Goal: Communication & Community: Share content

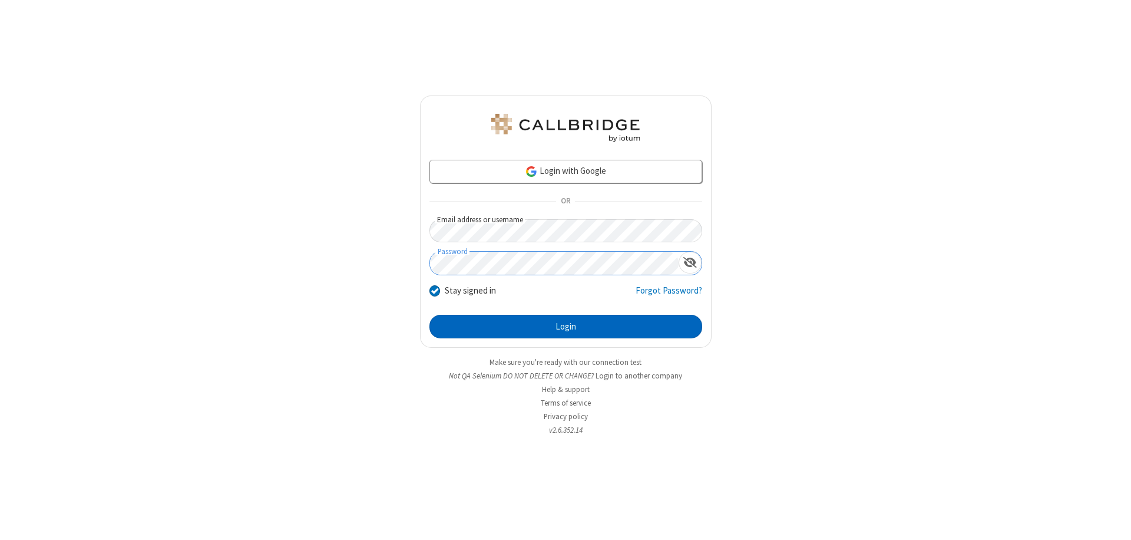
click at [566, 326] on button "Login" at bounding box center [565, 327] width 273 height 24
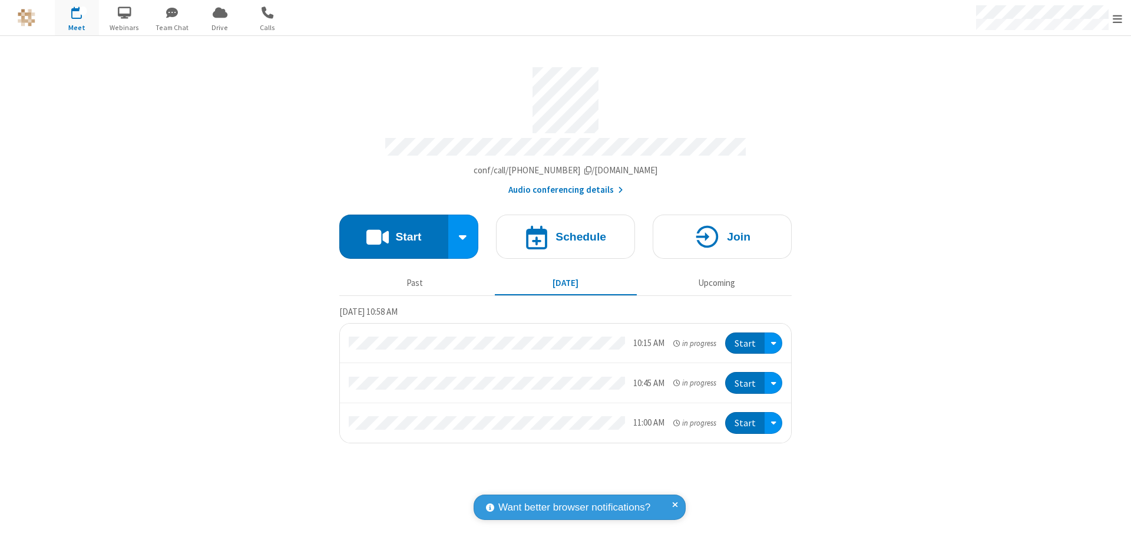
click at [394, 231] on button "Start" at bounding box center [393, 236] width 109 height 44
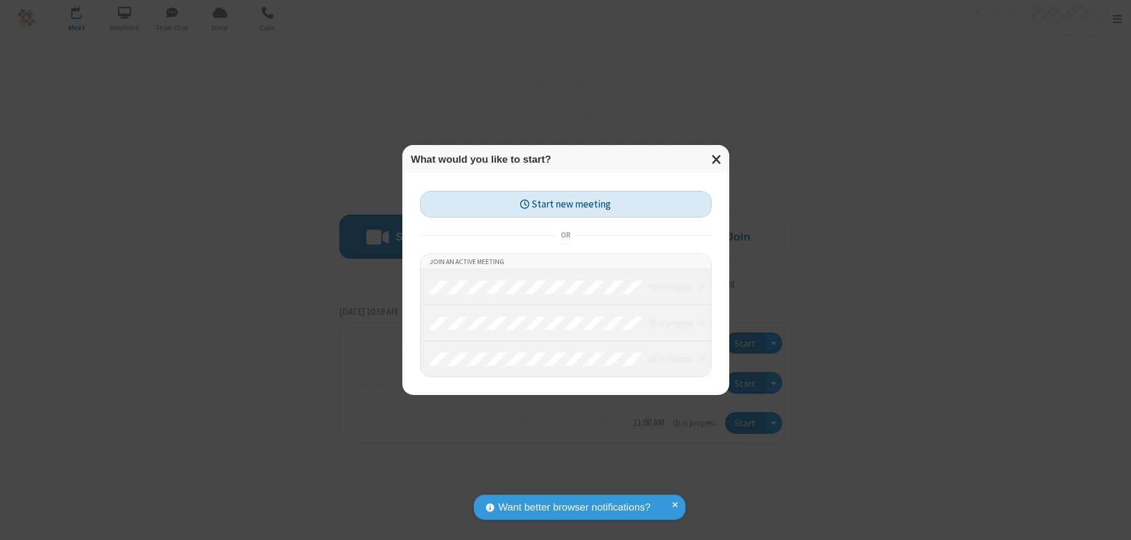
click at [566, 204] on button "Start new meeting" at bounding box center [566, 204] width 292 height 27
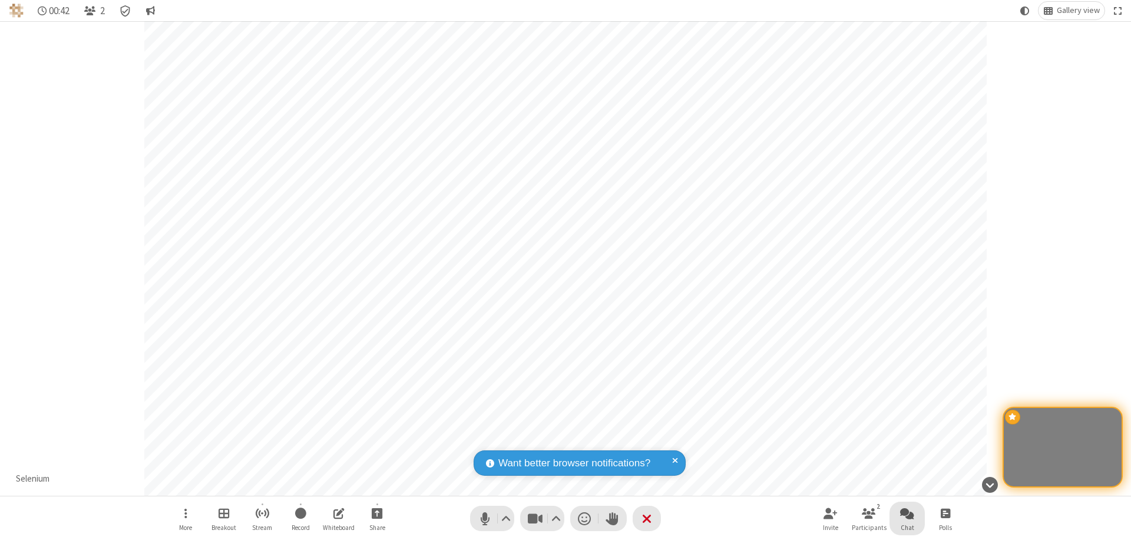
click at [907, 513] on span "Open chat" at bounding box center [907, 512] width 14 height 15
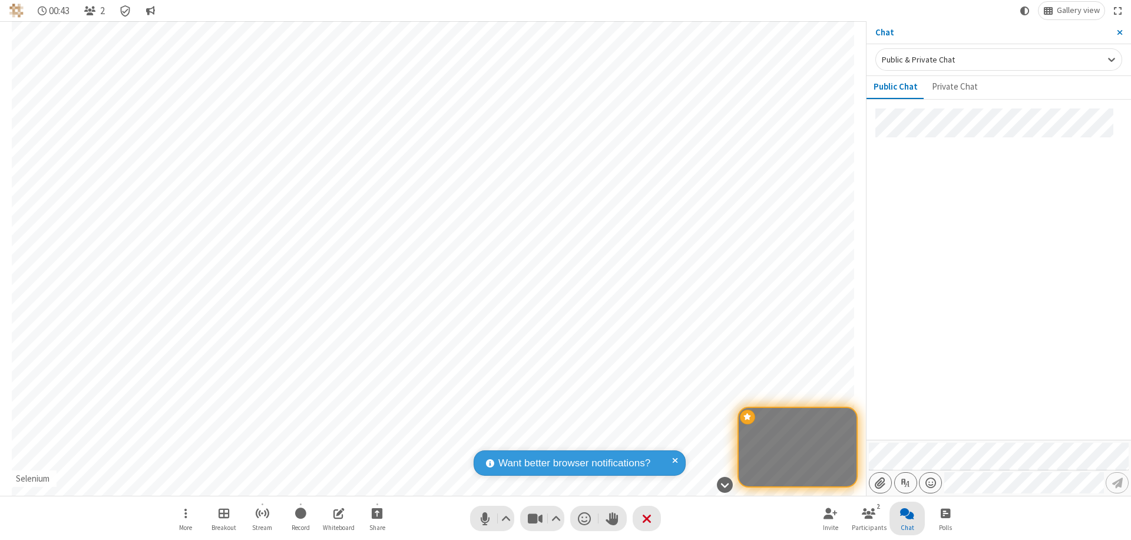
type input "C:\fakepath\doc_test.docx"
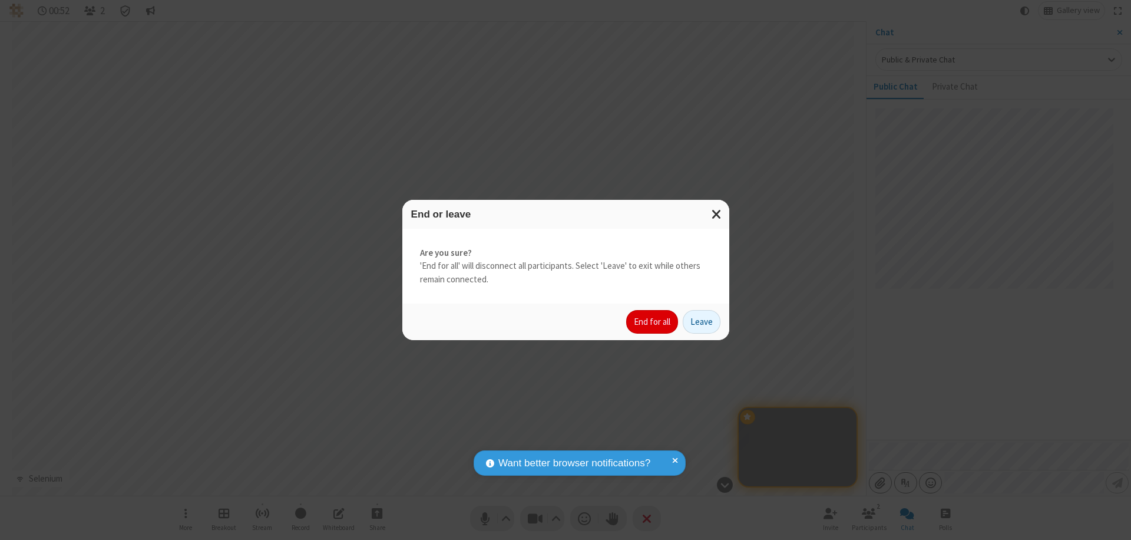
click at [653, 322] on button "End for all" at bounding box center [652, 322] width 52 height 24
